Goal: Use online tool/utility

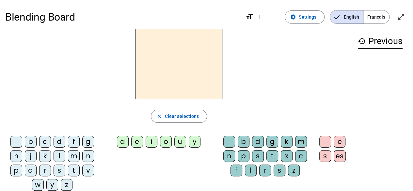
click at [63, 185] on div "z" at bounding box center [67, 185] width 12 height 12
click at [167, 142] on div "o" at bounding box center [166, 142] width 12 height 12
click at [168, 142] on div "o" at bounding box center [166, 142] width 12 height 12
click at [177, 162] on div "b c d f g h j k l m n p q r s t v w y z a e i o u y b d g k m n p s t x c f l r…" at bounding box center [178, 164] width 347 height 63
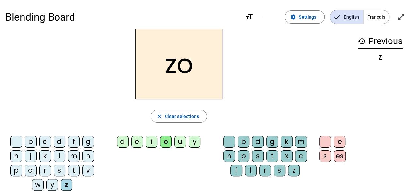
click at [166, 141] on div "o" at bounding box center [166, 142] width 12 height 12
click at [176, 166] on div "b c d f g h j k l m n p q r s t v w y z a e i o u y b d g k m n p s t x c f l r…" at bounding box center [178, 164] width 347 height 63
click at [174, 119] on span "Clear selections" at bounding box center [182, 116] width 34 height 8
click at [61, 186] on div "z" at bounding box center [67, 185] width 12 height 12
click at [168, 140] on div "o" at bounding box center [166, 142] width 12 height 12
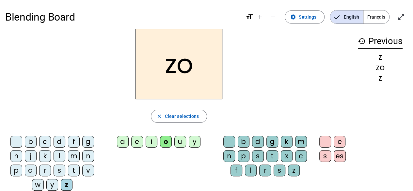
click at [168, 142] on div "o" at bounding box center [166, 142] width 12 height 12
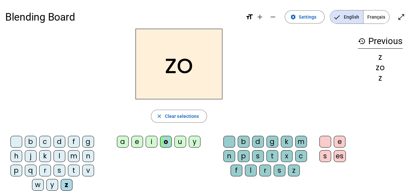
click at [176, 166] on div "b c d f g h j k l m n p q r s t v w y z a e i o u y b d g k m n p s t x c f l r…" at bounding box center [178, 164] width 347 height 63
click at [291, 20] on span at bounding box center [304, 17] width 39 height 16
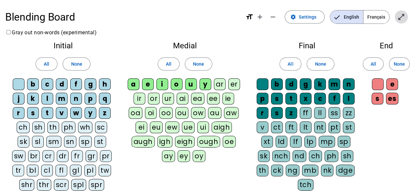
click at [404, 21] on span "Enter full screen" at bounding box center [401, 17] width 16 height 16
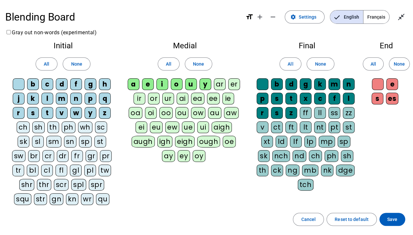
click at [398, 25] on div "Blending Board format_size add remove settings Settings English Français close_…" at bounding box center [206, 16] width 402 height 23
click at [399, 16] on mat-icon "close_fullscreen" at bounding box center [401, 17] width 8 height 8
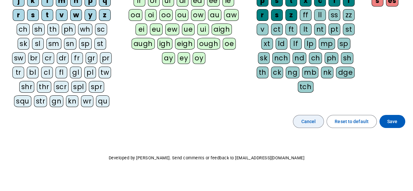
click at [320, 118] on span at bounding box center [308, 122] width 30 height 16
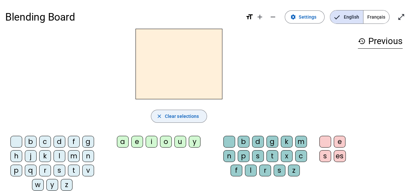
click at [190, 115] on span "Clear selections" at bounding box center [182, 116] width 34 height 8
drag, startPoint x: 64, startPoint y: 182, endPoint x: 101, endPoint y: 164, distance: 40.9
click at [64, 182] on div "z" at bounding box center [67, 185] width 12 height 12
click at [168, 142] on div "o" at bounding box center [166, 142] width 12 height 12
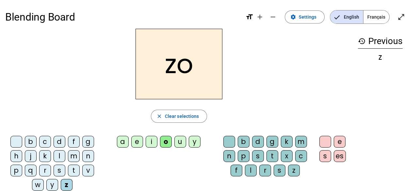
click at [336, 142] on div "e" at bounding box center [339, 142] width 12 height 12
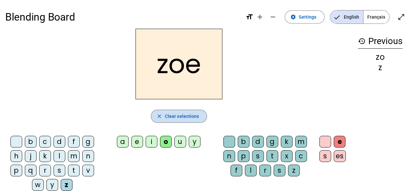
click at [160, 117] on mat-icon "close" at bounding box center [159, 116] width 6 height 6
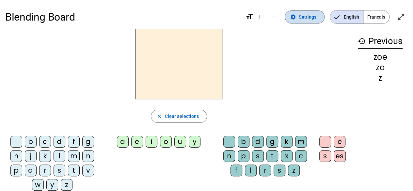
click at [309, 16] on span "Settings" at bounding box center [308, 17] width 18 height 8
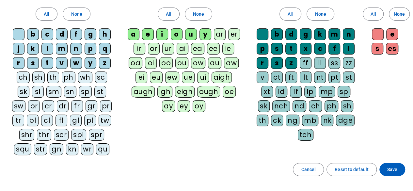
scroll to position [3, 0]
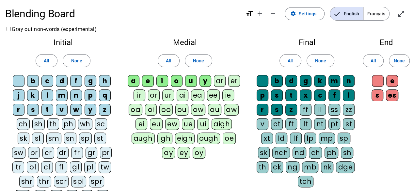
click at [377, 17] on span "Français" at bounding box center [376, 13] width 26 height 13
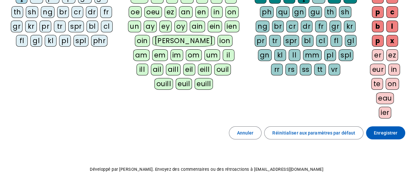
scroll to position [144, 0]
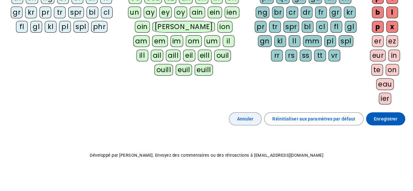
click at [259, 116] on span at bounding box center [245, 119] width 32 height 16
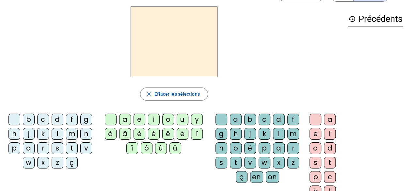
scroll to position [33, 0]
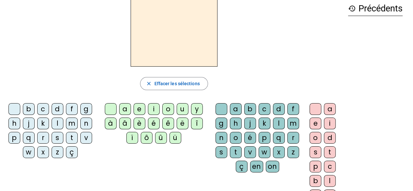
click at [60, 149] on div "z" at bounding box center [58, 152] width 12 height 12
click at [167, 107] on div "o" at bounding box center [168, 109] width 12 height 12
click at [154, 126] on div "é" at bounding box center [154, 123] width 12 height 12
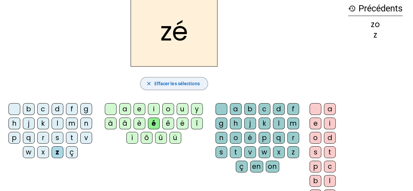
click at [150, 83] on mat-icon "close" at bounding box center [149, 84] width 6 height 6
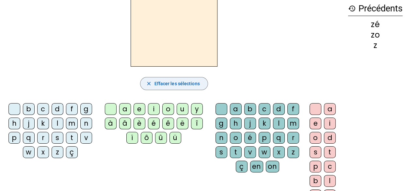
click at [150, 83] on mat-icon "close" at bounding box center [149, 84] width 6 height 6
drag, startPoint x: 58, startPoint y: 153, endPoint x: 86, endPoint y: 143, distance: 30.1
click at [58, 153] on div "z" at bounding box center [58, 152] width 12 height 12
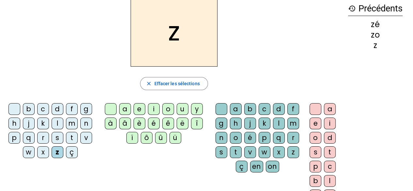
click at [166, 108] on div "o" at bounding box center [168, 109] width 12 height 12
click at [155, 122] on div "é" at bounding box center [154, 123] width 12 height 12
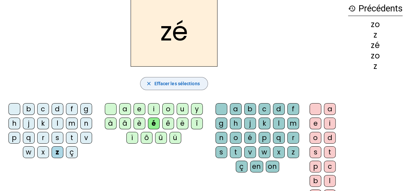
click at [148, 81] on mat-icon "close" at bounding box center [149, 84] width 6 height 6
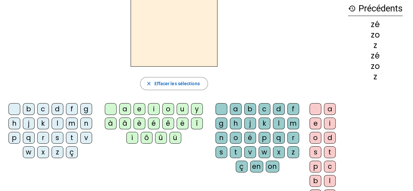
scroll to position [65, 0]
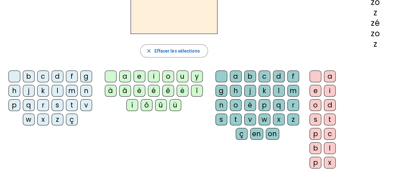
click at [58, 119] on div "z" at bounding box center [58, 120] width 12 height 12
click at [169, 76] on div "o" at bounding box center [168, 76] width 12 height 12
click at [249, 105] on div "é" at bounding box center [250, 105] width 12 height 12
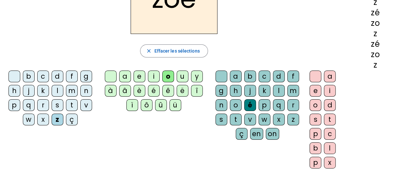
scroll to position [33, 0]
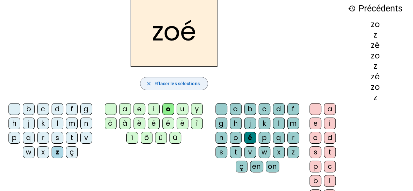
click at [149, 88] on span "button" at bounding box center [173, 84] width 67 height 16
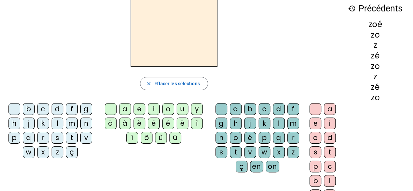
click at [57, 151] on div "z" at bounding box center [58, 152] width 12 height 12
click at [166, 108] on div "o" at bounding box center [168, 109] width 12 height 12
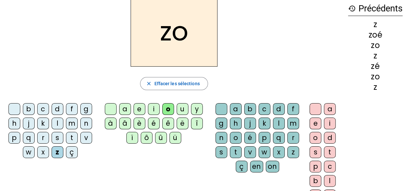
click at [235, 134] on div "o" at bounding box center [236, 138] width 12 height 12
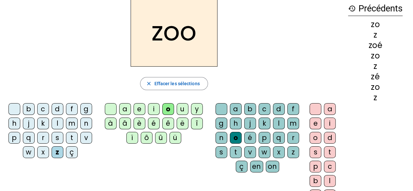
click at [245, 137] on div "é" at bounding box center [250, 138] width 12 height 12
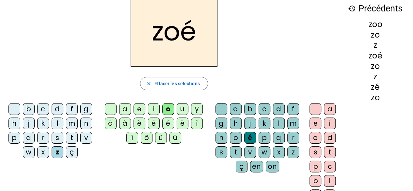
click at [84, 123] on div "n" at bounding box center [86, 123] width 12 height 12
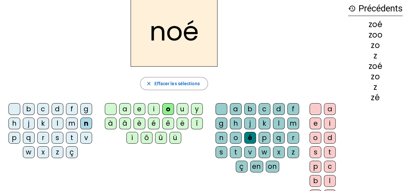
click at [236, 107] on div "a" at bounding box center [236, 109] width 12 height 12
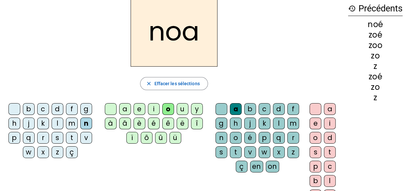
click at [26, 110] on div "b" at bounding box center [29, 109] width 12 height 12
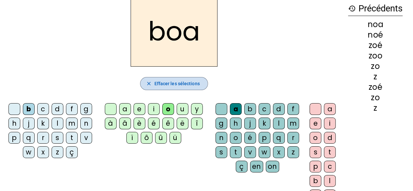
click at [148, 81] on mat-icon "close" at bounding box center [149, 84] width 6 height 6
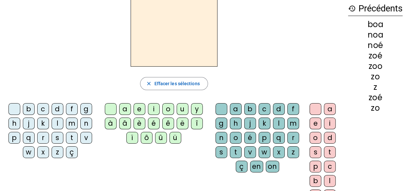
scroll to position [0, 0]
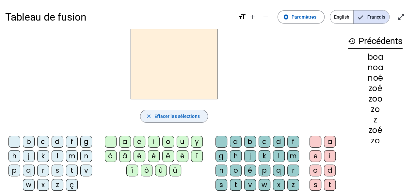
click at [186, 116] on span "Effacer les sélections" at bounding box center [176, 116] width 45 height 8
click at [144, 117] on span "button" at bounding box center [173, 116] width 67 height 16
